Goal: Information Seeking & Learning: Find specific fact

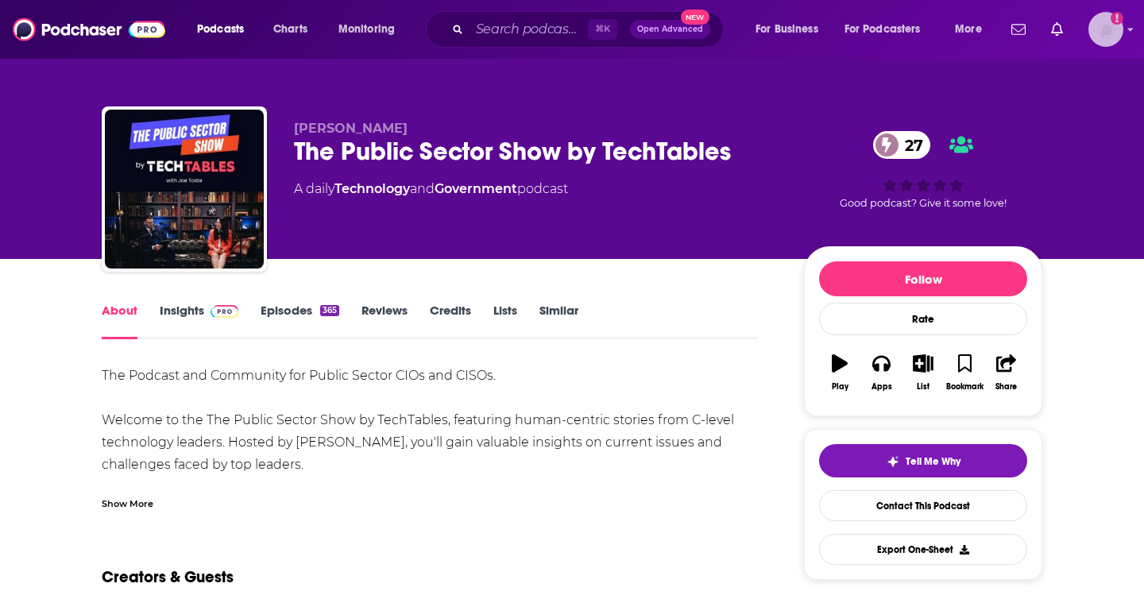
click at [571, 28] on img "Logged in as TrevorC" at bounding box center [1105, 29] width 35 height 35
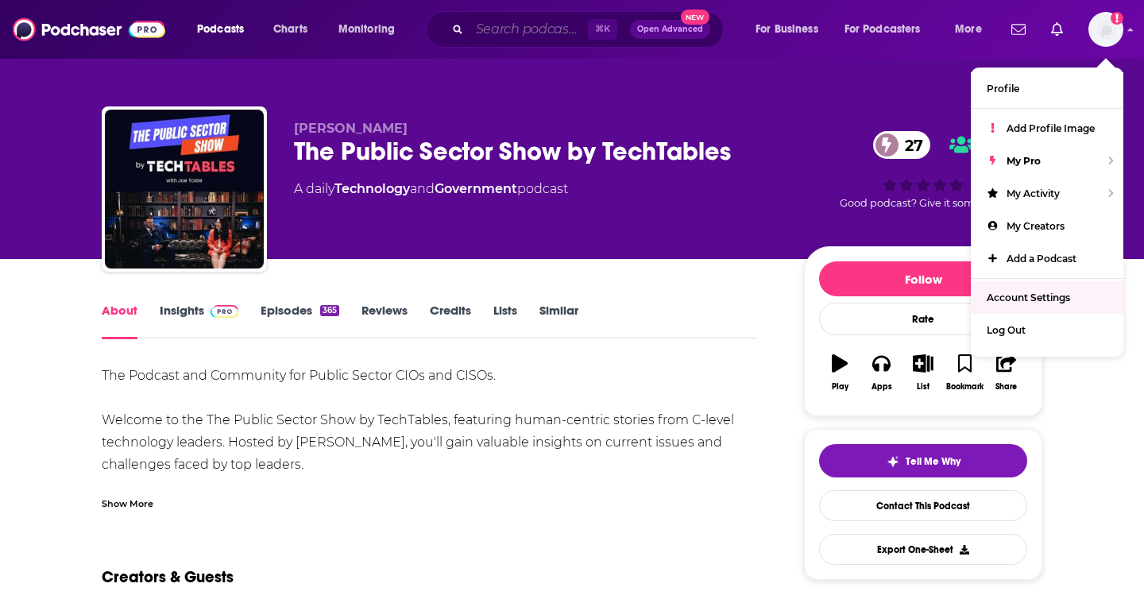
click at [511, 34] on input "Search podcasts, credits, & more..." at bounding box center [528, 29] width 118 height 25
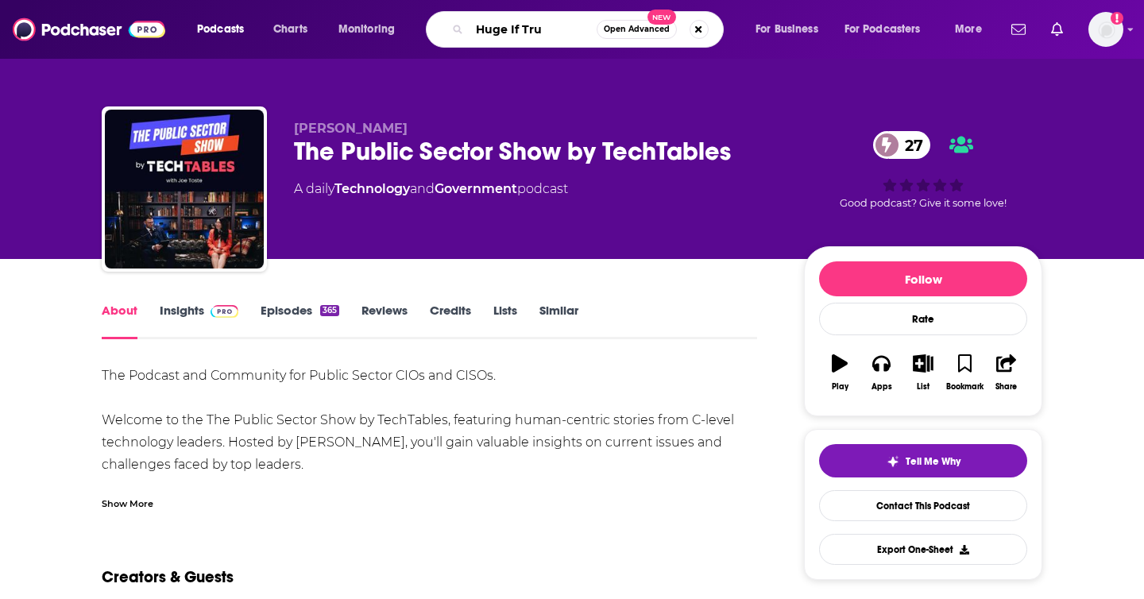
type input "Huge If True"
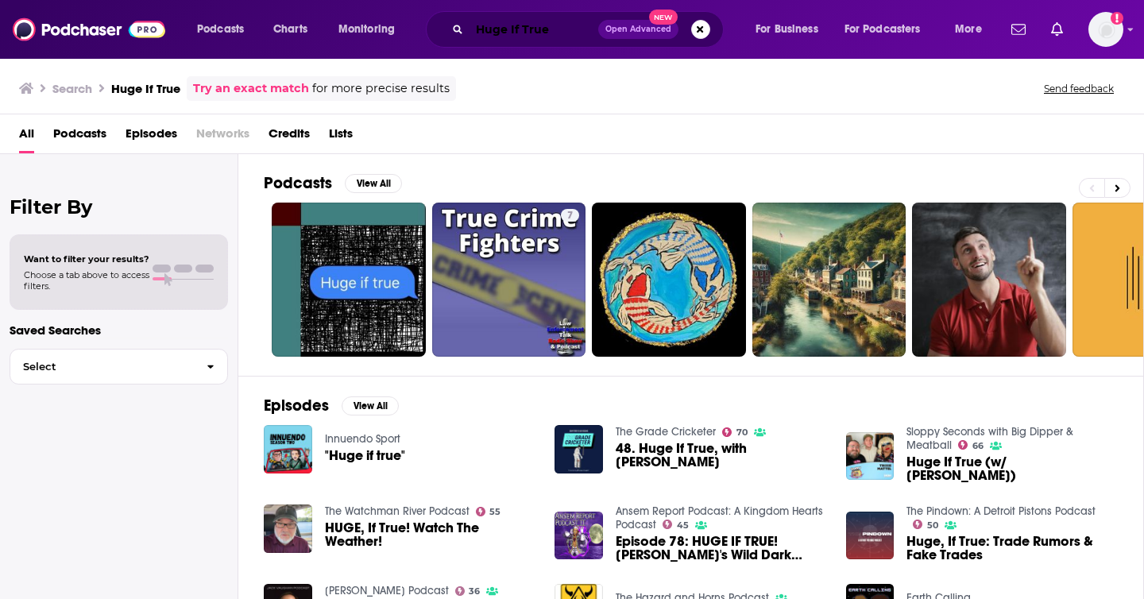
click at [517, 30] on input "Huge If True" at bounding box center [533, 29] width 129 height 25
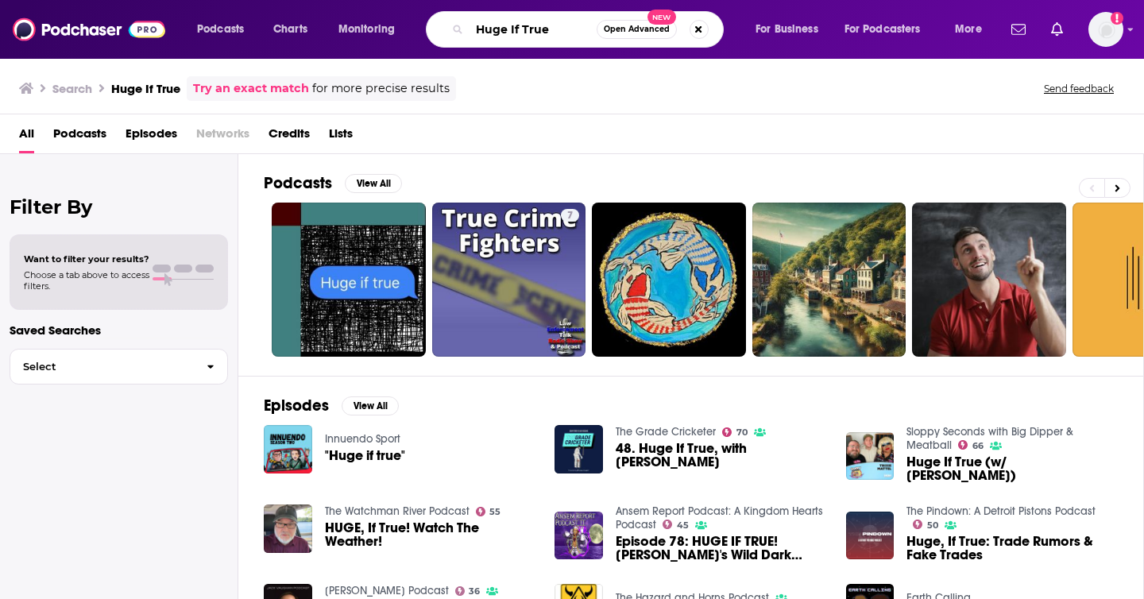
click at [517, 30] on input "Huge If True" at bounding box center [532, 29] width 127 height 25
type input "[PERSON_NAME]"
